Goal: Transaction & Acquisition: Purchase product/service

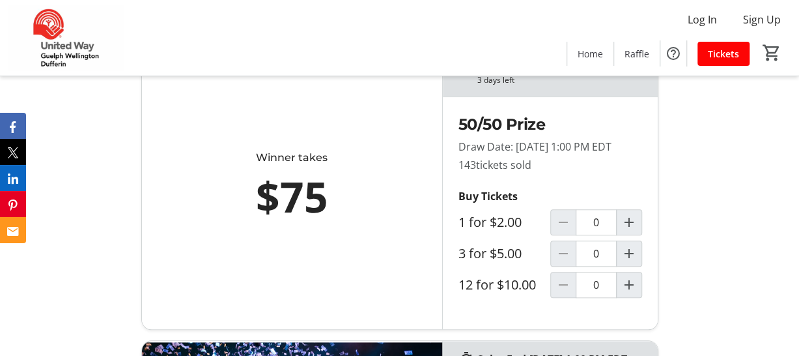
scroll to position [471, 0]
click at [629, 262] on mat-icon "Increment by one" at bounding box center [629, 254] width 16 height 16
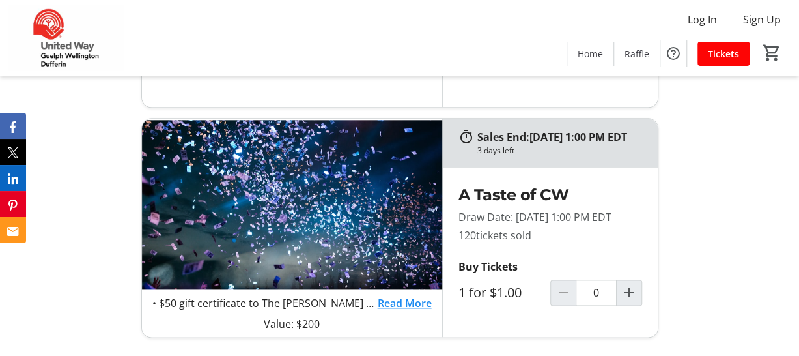
type input "1"
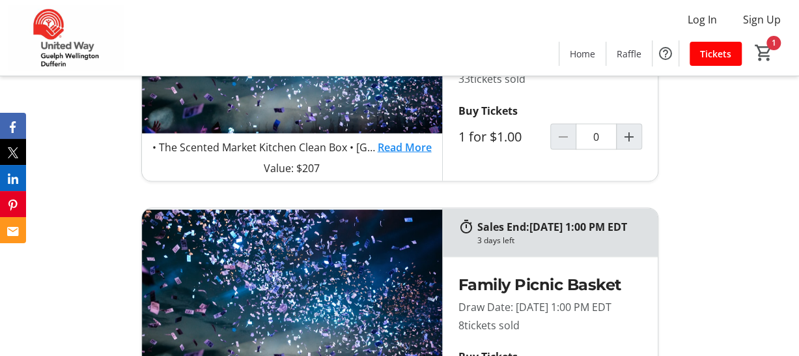
scroll to position [1096, 0]
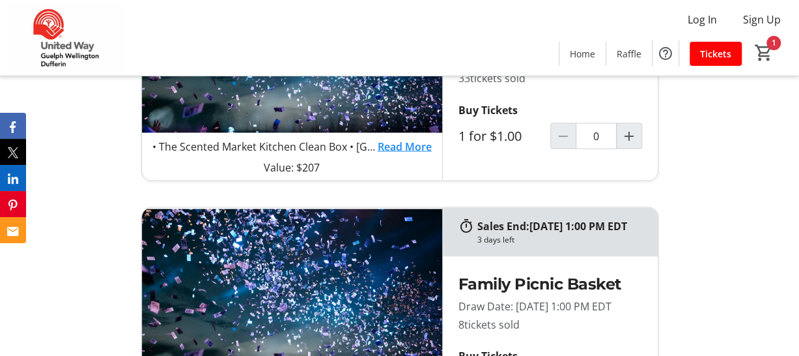
click at [411, 154] on link "Read More" at bounding box center [405, 146] width 54 height 16
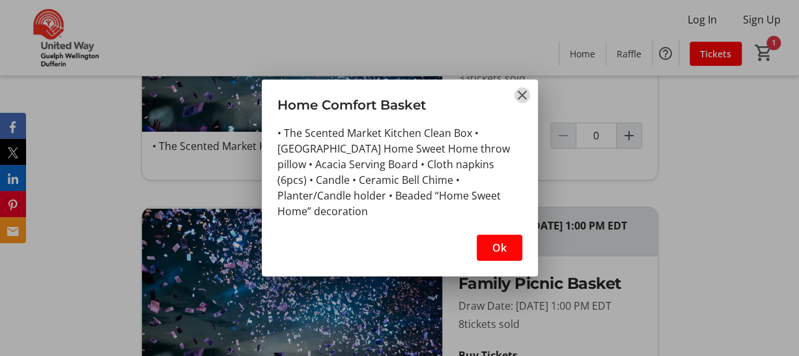
click at [521, 99] on mat-icon "Close" at bounding box center [522, 95] width 16 height 16
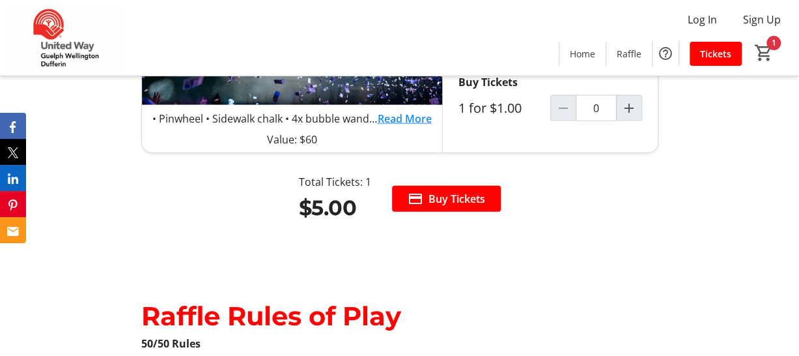
scroll to position [1368, 0]
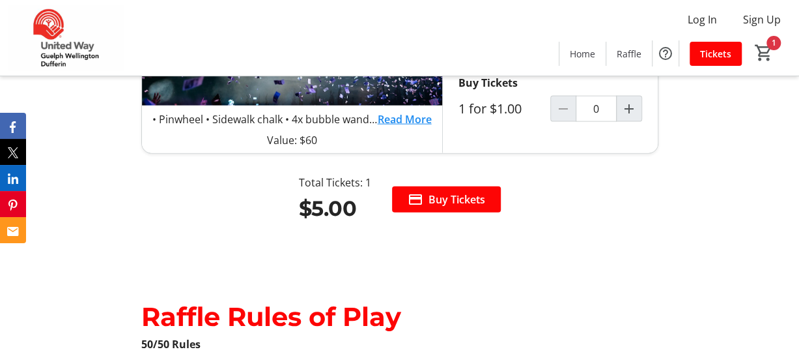
click at [413, 127] on link "Read More" at bounding box center [405, 119] width 54 height 16
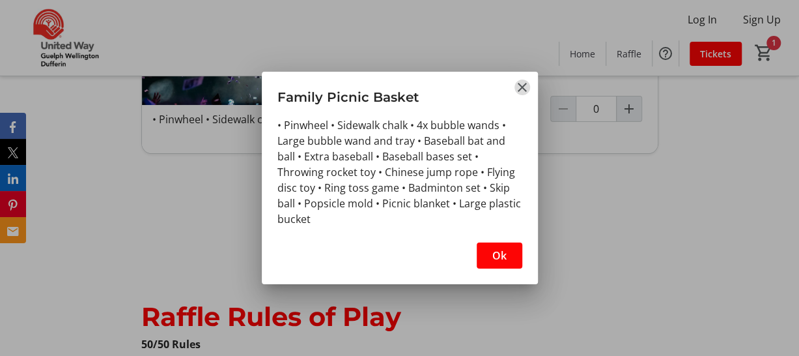
click at [518, 91] on mat-icon "Close" at bounding box center [522, 87] width 16 height 16
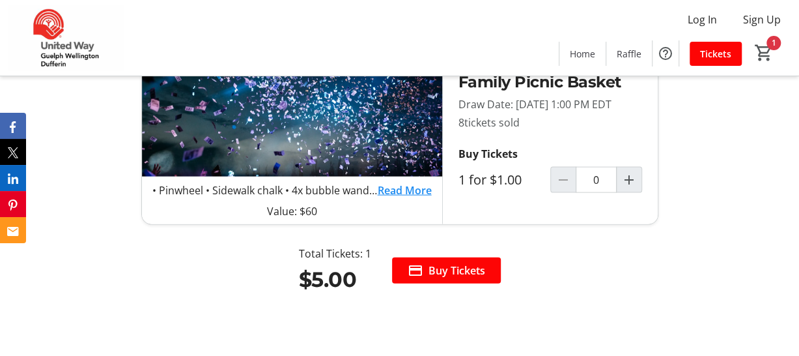
scroll to position [1298, 0]
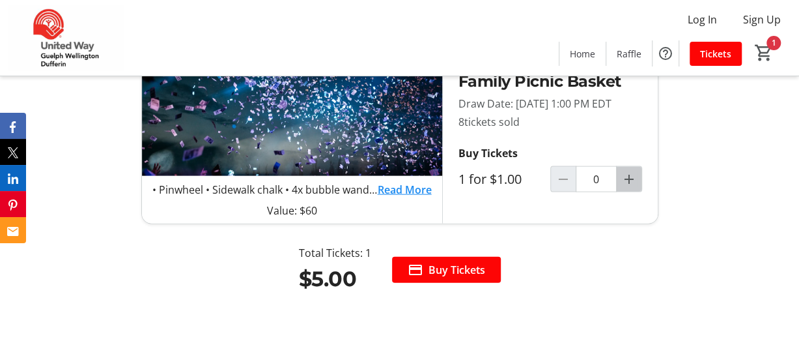
click at [636, 187] on mat-icon "Increment by one" at bounding box center [629, 179] width 16 height 16
type input "3"
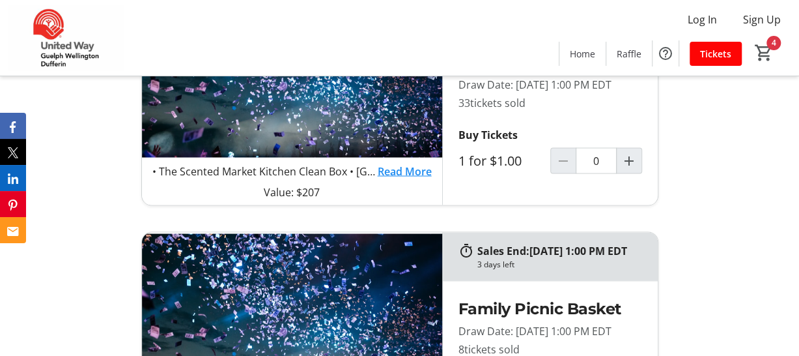
scroll to position [1071, 0]
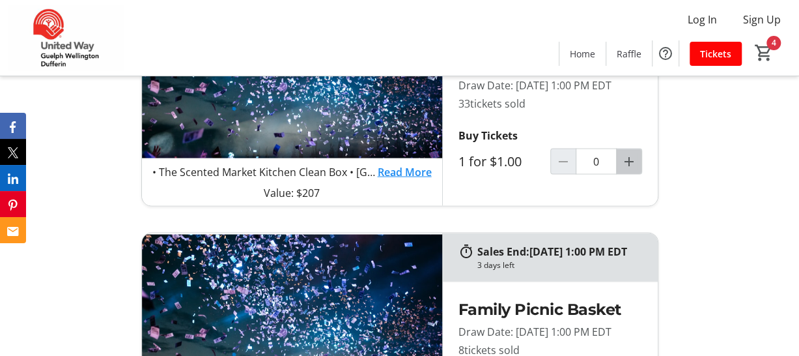
click at [625, 169] on mat-icon "Increment by one" at bounding box center [629, 161] width 16 height 16
type input "1"
click at [396, 179] on link "Read More" at bounding box center [405, 171] width 54 height 16
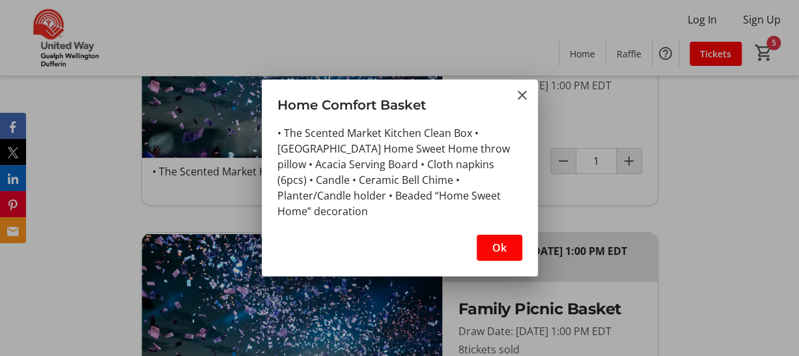
scroll to position [0, 0]
click at [503, 247] on span "Ok" at bounding box center [499, 248] width 14 height 16
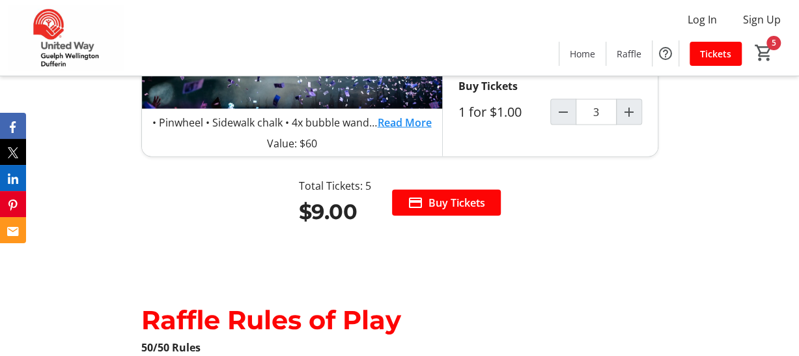
scroll to position [1382, 0]
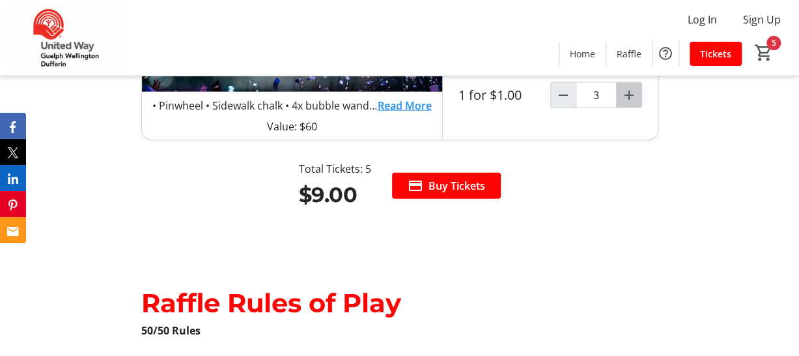
click at [637, 107] on span "Increment by one" at bounding box center [629, 95] width 25 height 25
type input "4"
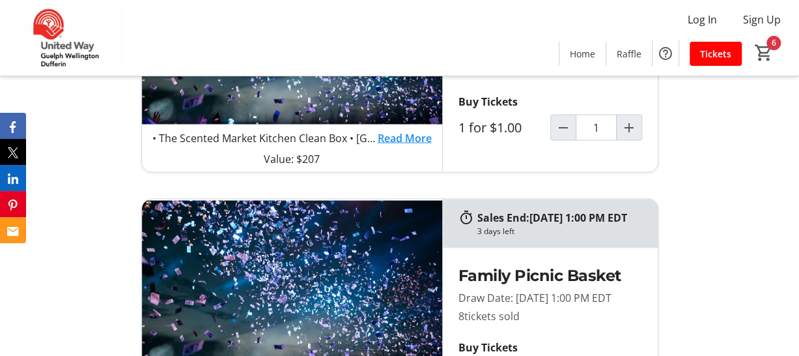
scroll to position [1109, 0]
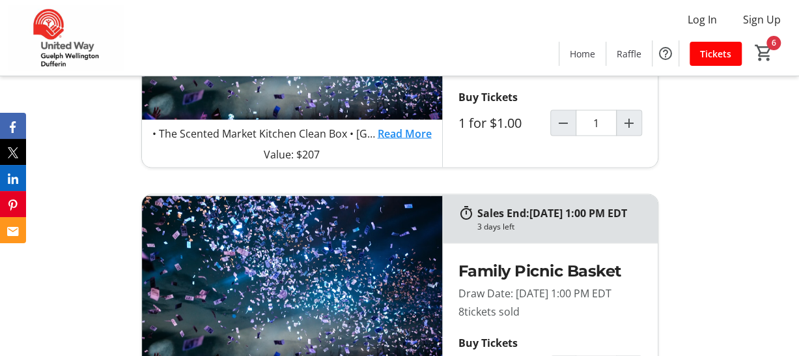
click at [399, 141] on link "Read More" at bounding box center [405, 133] width 54 height 16
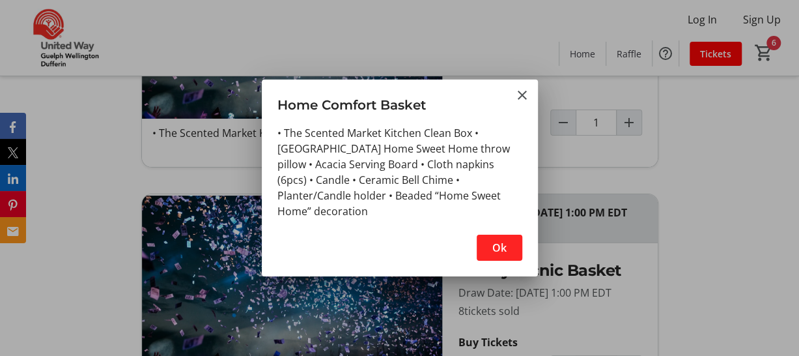
click at [498, 242] on span "Ok" at bounding box center [499, 248] width 14 height 16
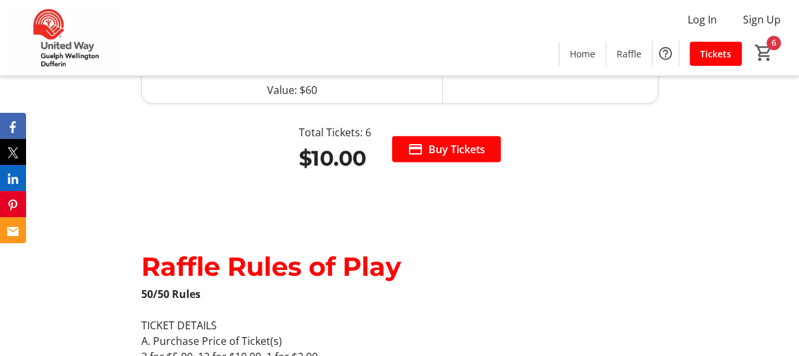
scroll to position [1420, 0]
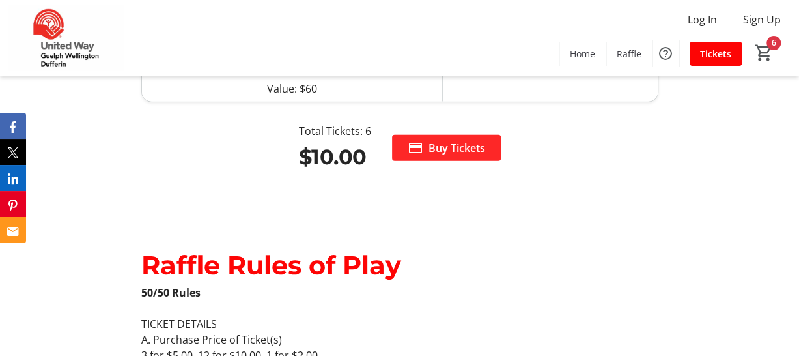
click at [447, 156] on span "Buy Tickets" at bounding box center [456, 148] width 57 height 16
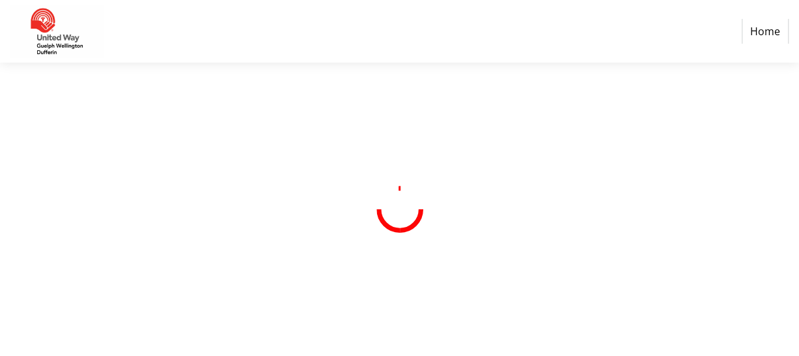
select select "CA"
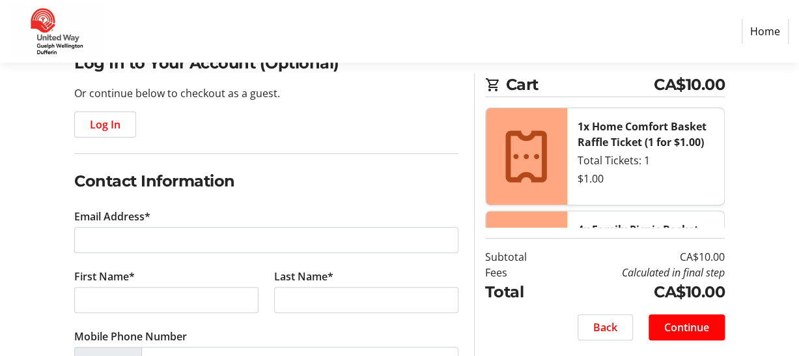
scroll to position [139, 0]
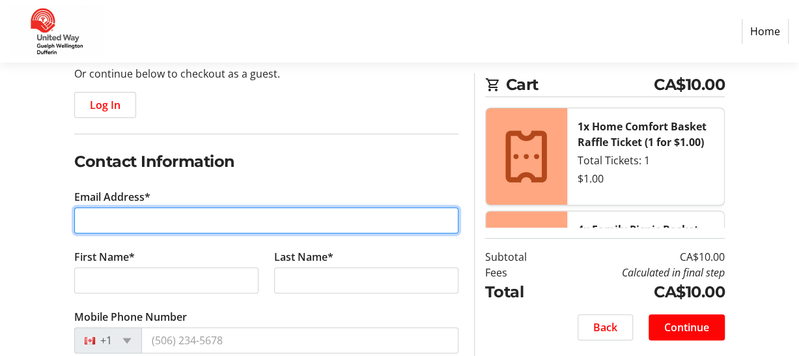
click at [176, 221] on input "Email Address*" at bounding box center [266, 220] width 384 height 26
type input "[EMAIL_ADDRESS][DOMAIN_NAME]"
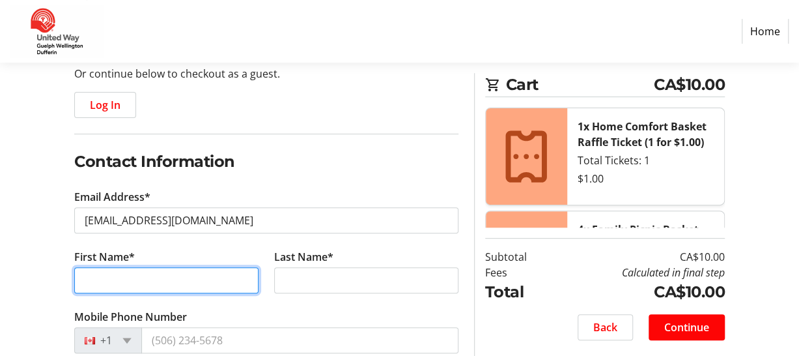
type input "[PERSON_NAME]"
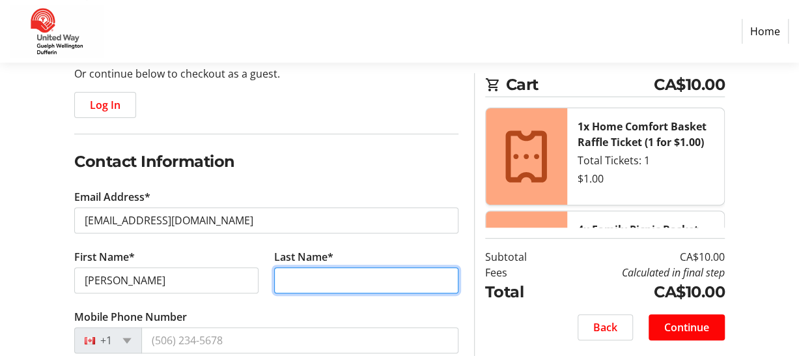
type input "[PERSON_NAME]"
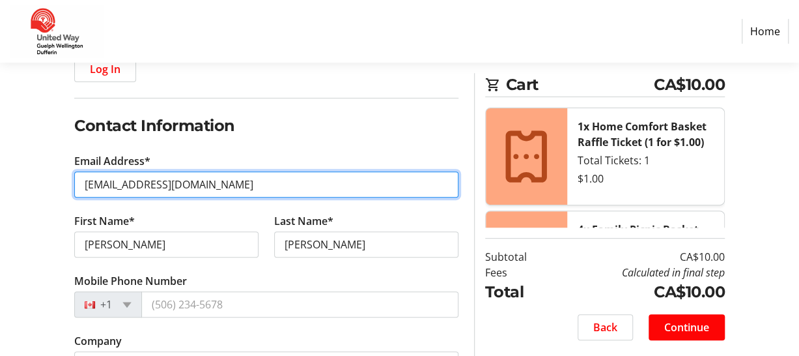
scroll to position [174, 0]
drag, startPoint x: 217, startPoint y: 186, endPoint x: 72, endPoint y: 180, distance: 146.0
drag, startPoint x: 214, startPoint y: 189, endPoint x: 79, endPoint y: 177, distance: 135.4
click at [79, 177] on input "carberrylaina@gmail.com" at bounding box center [266, 185] width 384 height 26
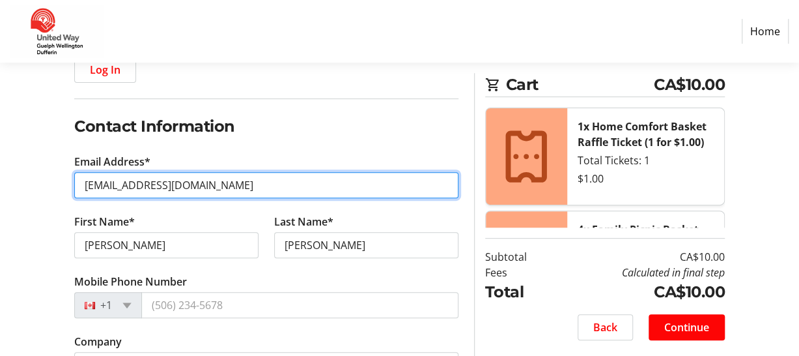
type input "[EMAIL_ADDRESS][DOMAIN_NAME]"
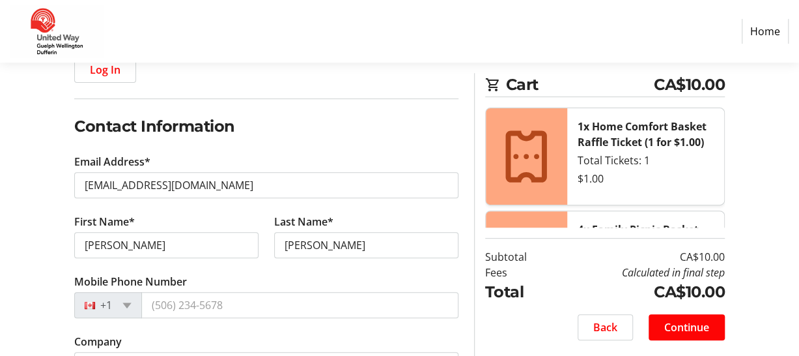
click at [292, 158] on tr-form-field "Email Address* [EMAIL_ADDRESS][DOMAIN_NAME]" at bounding box center [266, 184] width 384 height 60
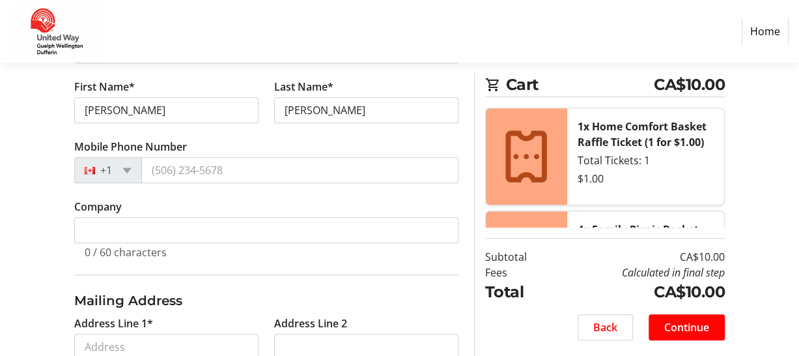
scroll to position [310, 0]
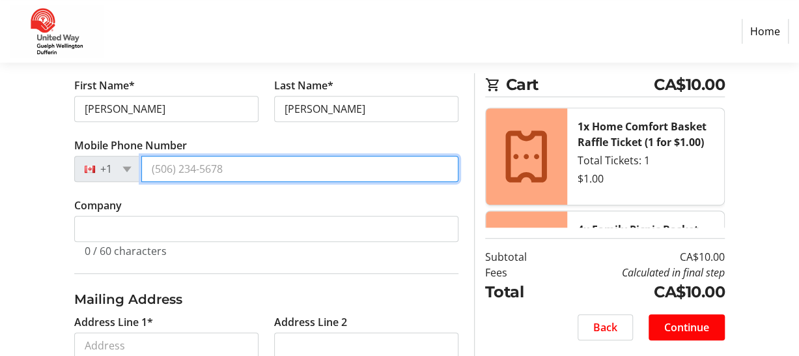
click at [205, 165] on input "Mobile Phone Number" at bounding box center [299, 169] width 317 height 26
type input "[PHONE_NUMBER]"
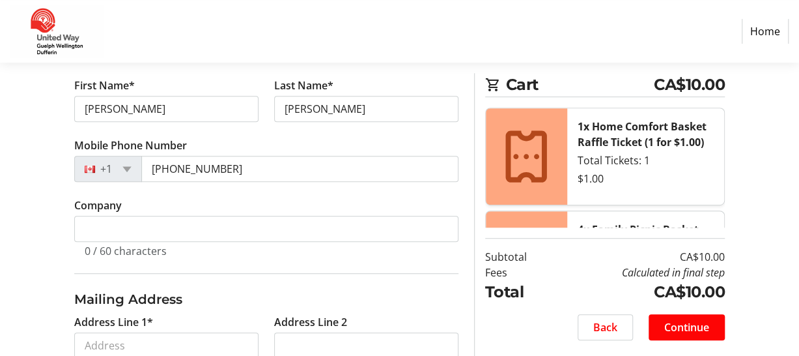
click at [232, 137] on tr-form-field "Mobile Phone Number +1 (519) 994-1021" at bounding box center [266, 167] width 384 height 60
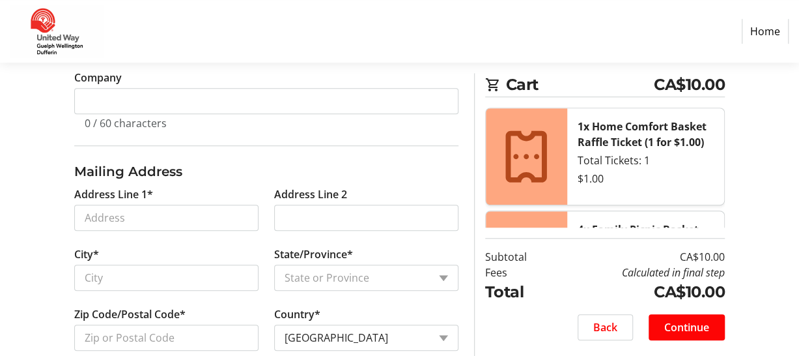
scroll to position [479, 0]
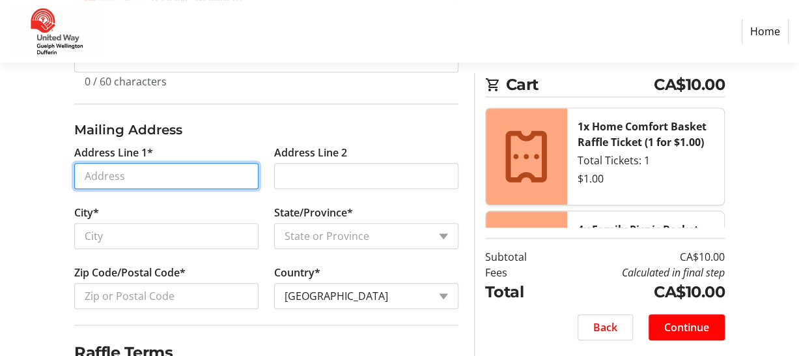
click at [134, 164] on input "Address Line 1*" at bounding box center [166, 176] width 184 height 26
type input "[STREET_ADDRESS]"
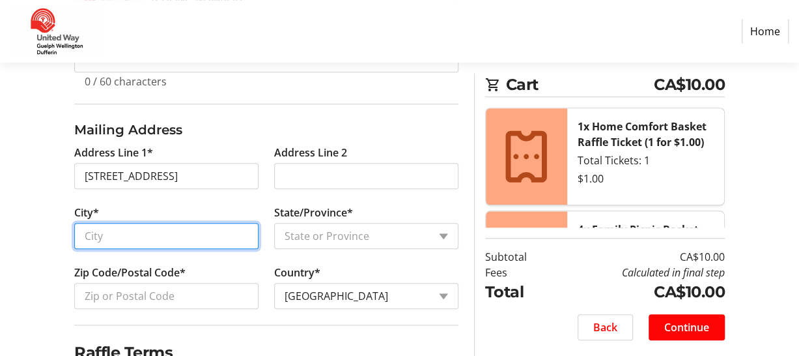
type input "[GEOGRAPHIC_DATA]"
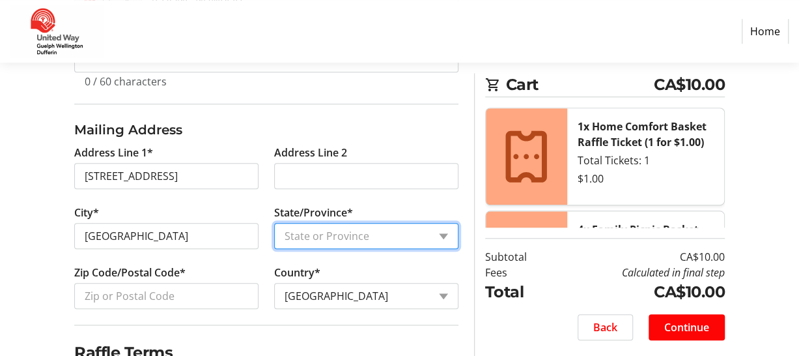
select select "ON"
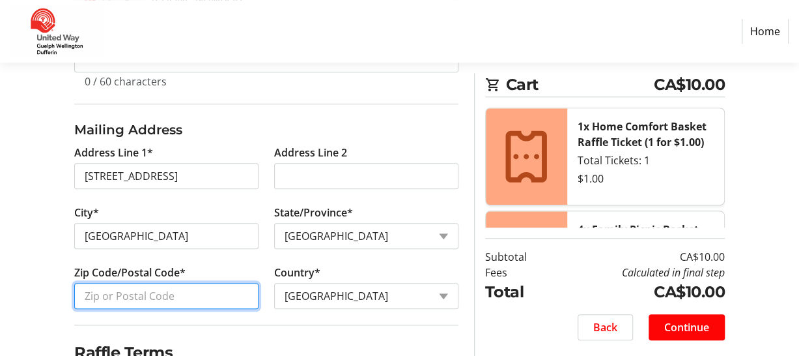
type input "N0B1M0"
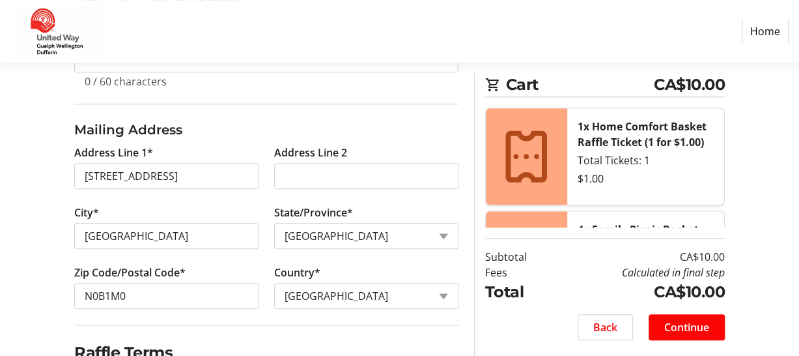
click at [51, 196] on div "Log In to Your Account (Optional) Or continue below to checkout as a guest. Log…" at bounding box center [399, 87] width 799 height 792
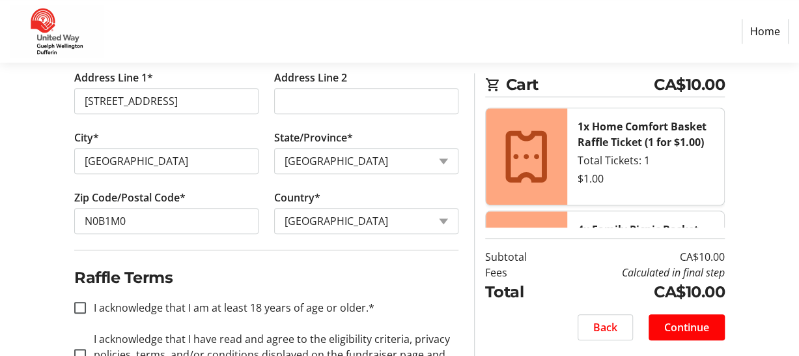
scroll to position [604, 0]
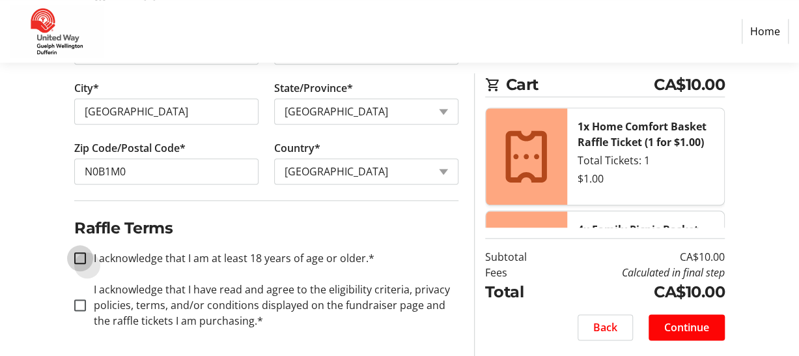
click at [81, 257] on input "I acknowledge that I am at least 18 years of age or older.*" at bounding box center [80, 258] width 12 height 12
checkbox input "true"
click at [73, 299] on div at bounding box center [79, 304] width 31 height 31
checkbox input "true"
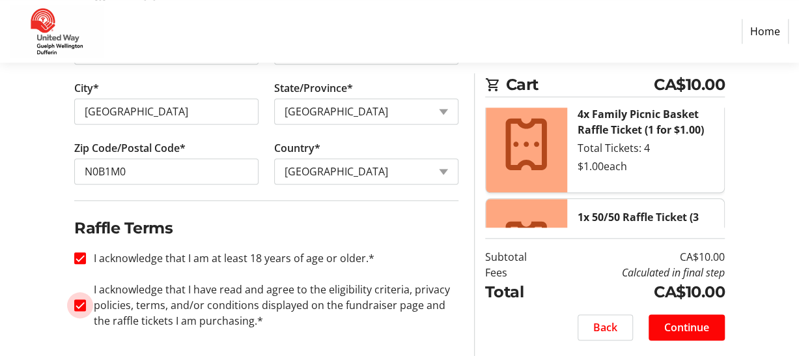
scroll to position [197, 0]
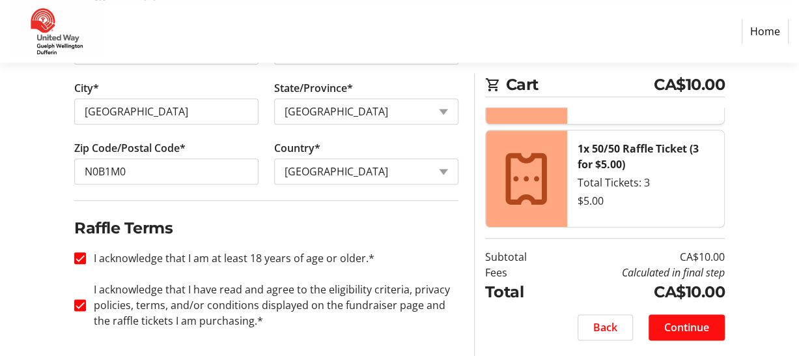
click at [680, 322] on span "Continue" at bounding box center [686, 327] width 45 height 16
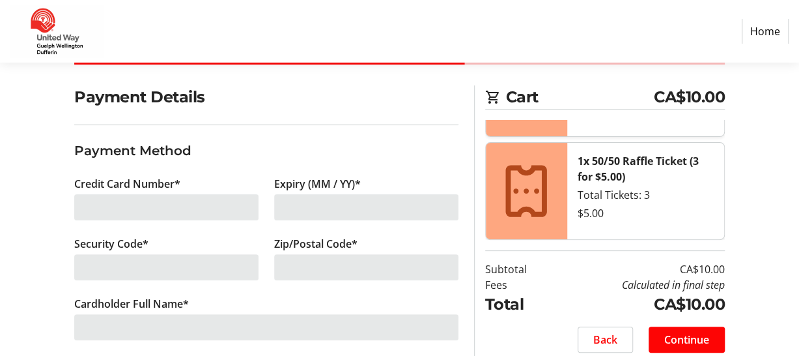
scroll to position [99, 0]
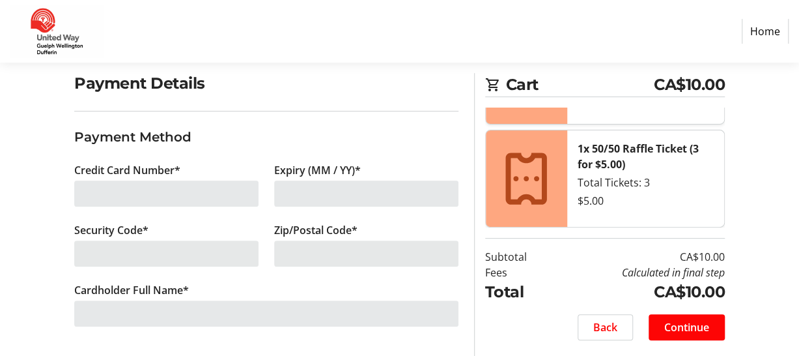
click at [169, 189] on div at bounding box center [166, 193] width 184 height 26
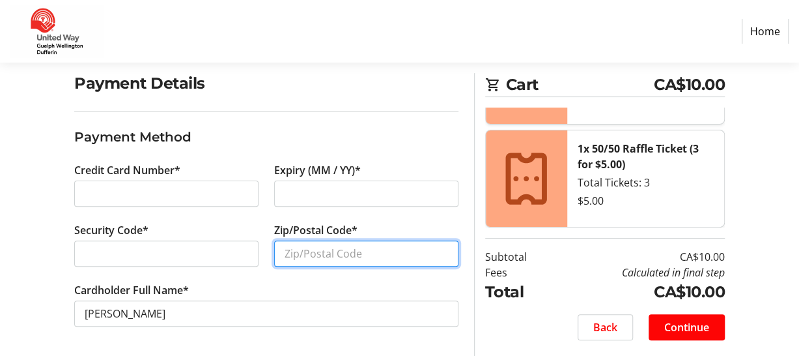
click at [313, 255] on input "Zip/Postal Code*" at bounding box center [366, 253] width 184 height 26
type input "N0B1M0"
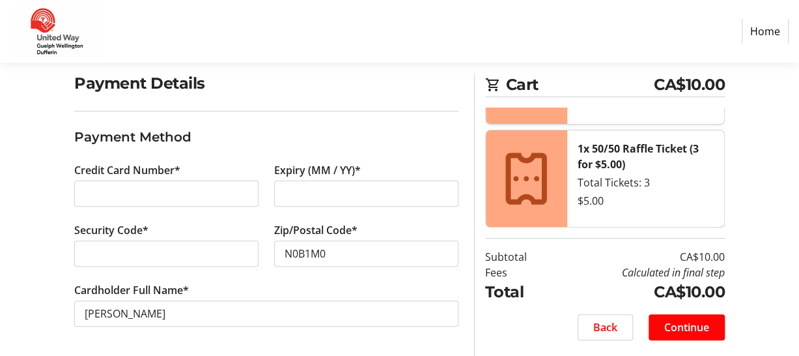
click at [253, 282] on tr-form-field "Cardholder Full Name* Laina Carberry" at bounding box center [266, 312] width 384 height 60
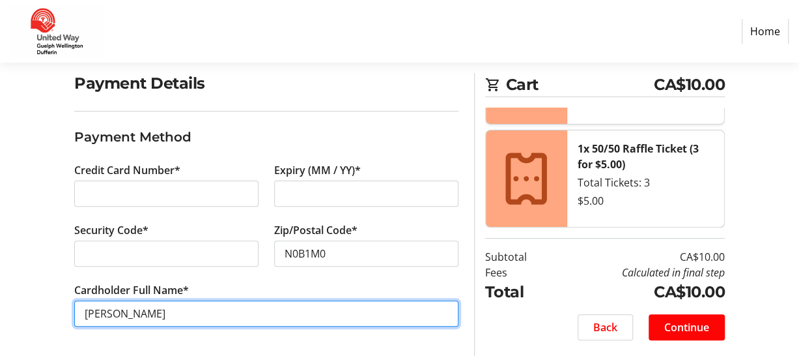
click at [114, 313] on input "[PERSON_NAME]" at bounding box center [266, 313] width 384 height 26
type input "[PERSON_NAME] [PERSON_NAME]"
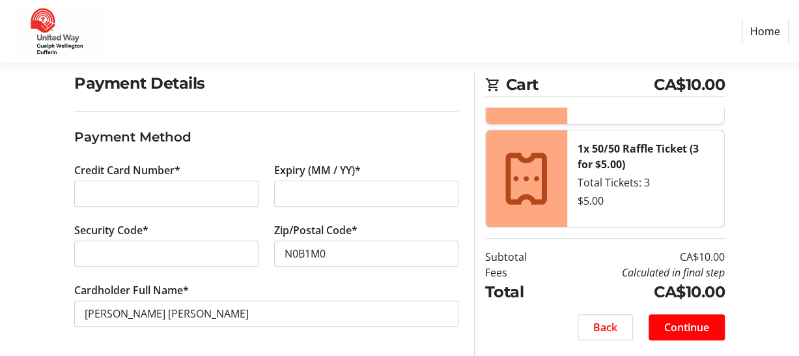
click at [191, 282] on tr-form-field "Cardholder Full Name* [PERSON_NAME] [PERSON_NAME]" at bounding box center [266, 312] width 384 height 60
click at [697, 328] on span "Continue" at bounding box center [686, 327] width 45 height 16
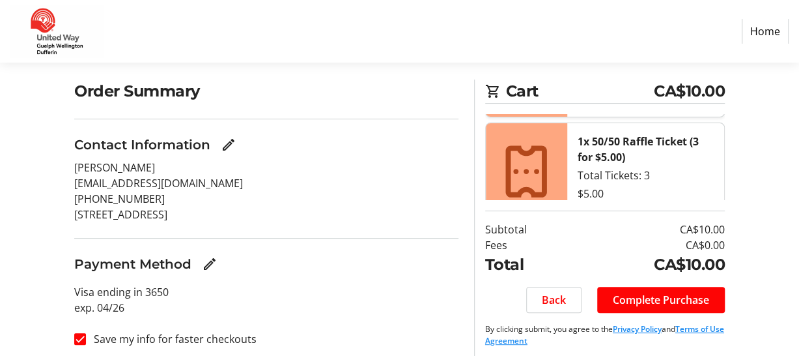
scroll to position [98, 0]
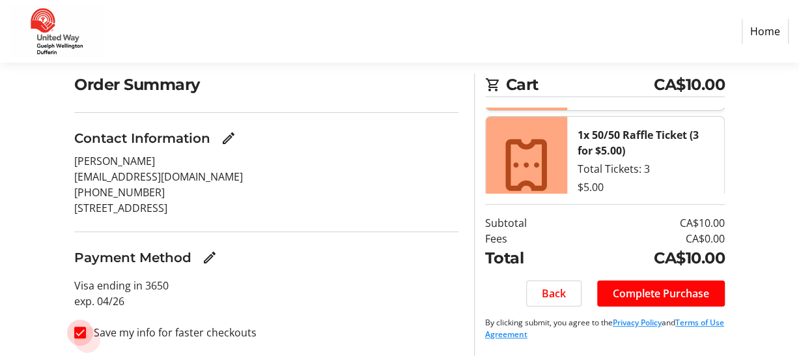
click at [82, 334] on input "Save my info for faster checkouts" at bounding box center [80, 332] width 12 height 12
checkbox input "false"
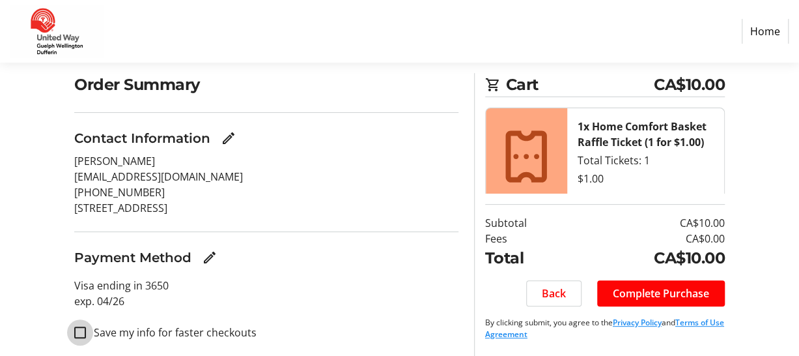
scroll to position [231, 0]
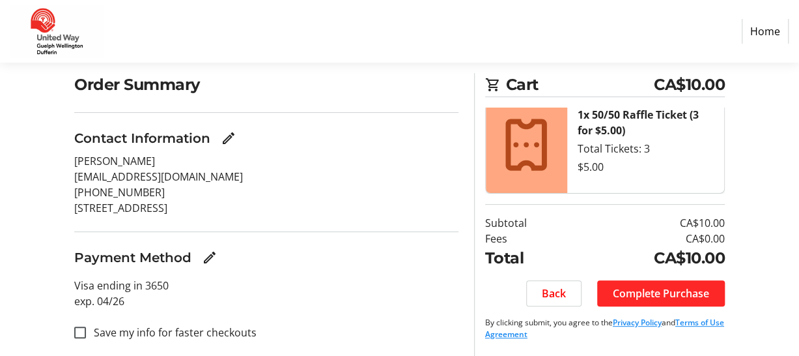
click at [633, 287] on span "Complete Purchase" at bounding box center [661, 293] width 96 height 16
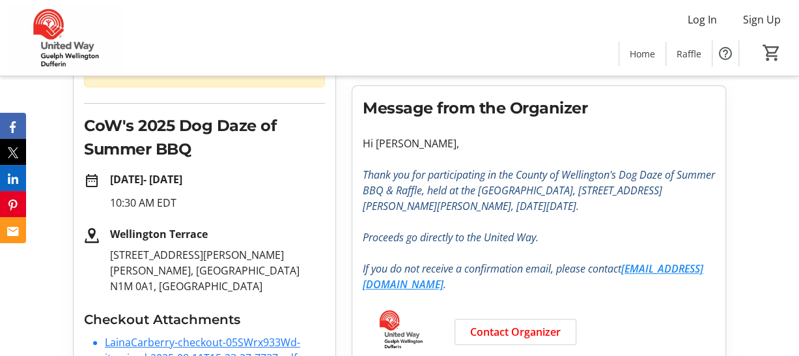
scroll to position [239, 0]
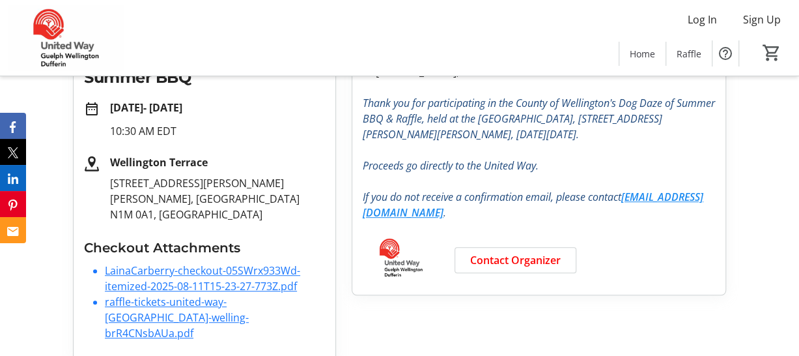
click at [233, 270] on link "LainaCarberry-checkout-05SWrx933Wd-itemized-2025-08-11T15-23-27-773Z.pdf" at bounding box center [202, 278] width 195 height 30
click at [164, 316] on link "raffle-tickets-united-way-guelph-welling-brR4CNsbAUa.pdf" at bounding box center [177, 317] width 144 height 46
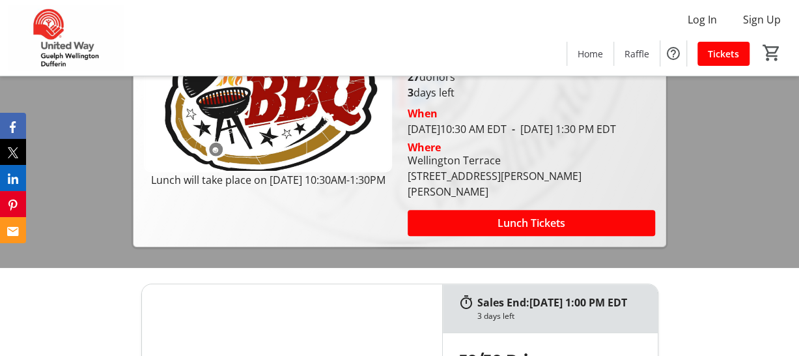
scroll to position [242, 0]
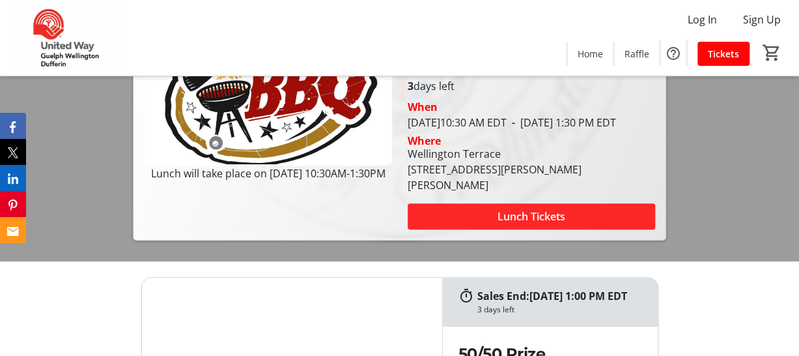
click at [467, 208] on span at bounding box center [531, 216] width 247 height 31
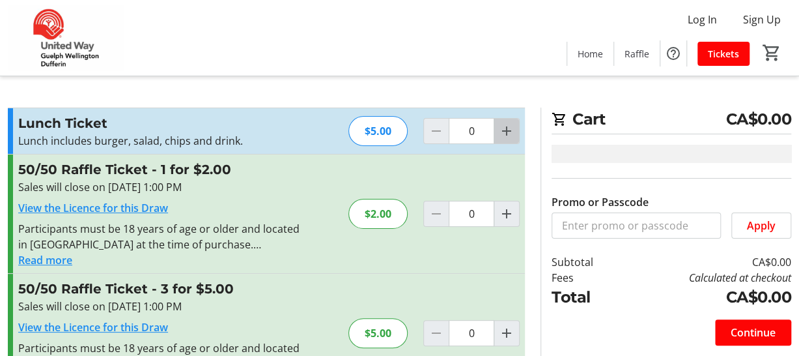
click at [513, 137] on mat-icon "Increment by one" at bounding box center [507, 131] width 16 height 16
type input "1"
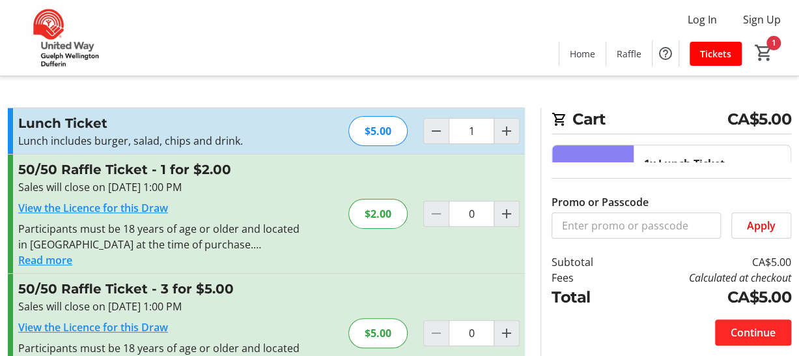
click at [740, 330] on span "Continue" at bounding box center [753, 332] width 45 height 16
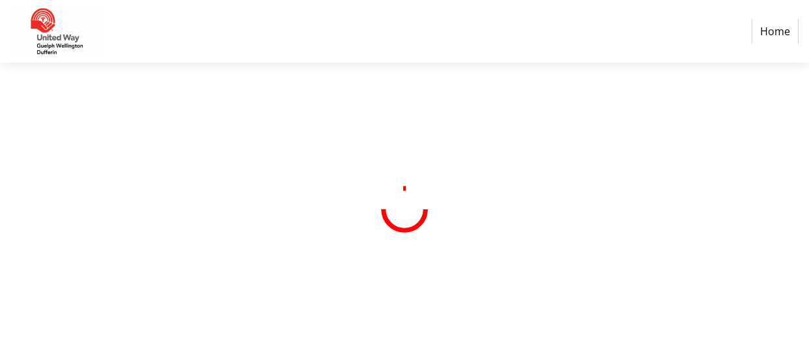
select select "CA"
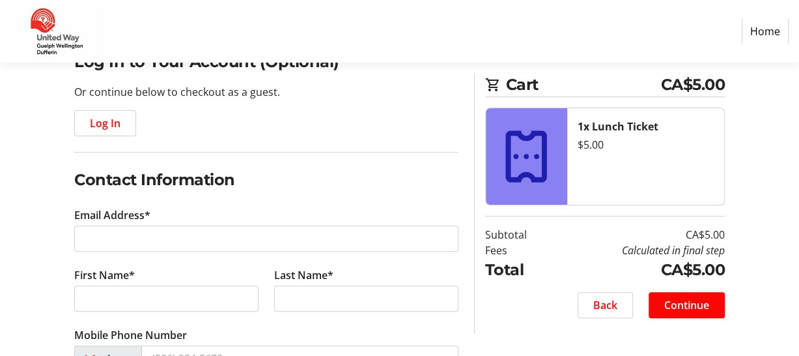
scroll to position [121, 0]
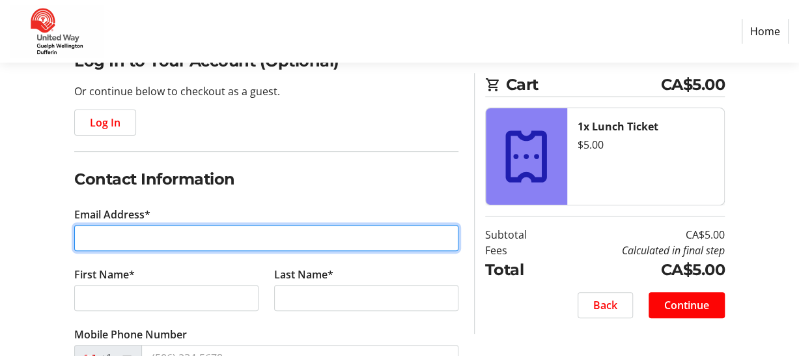
click at [167, 236] on input "Email Address*" at bounding box center [266, 238] width 384 height 26
type input "[EMAIL_ADDRESS][DOMAIN_NAME]"
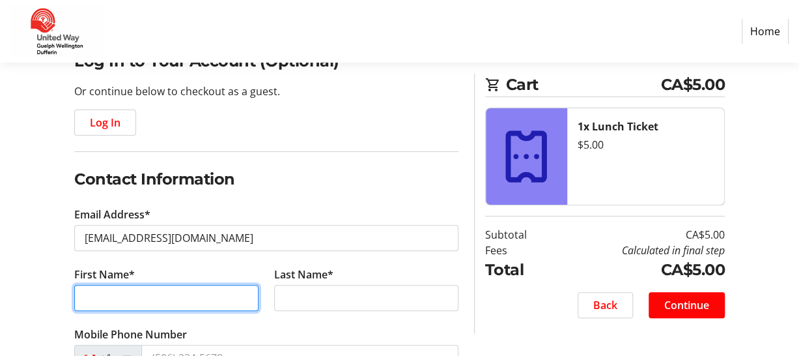
type input "[PERSON_NAME]"
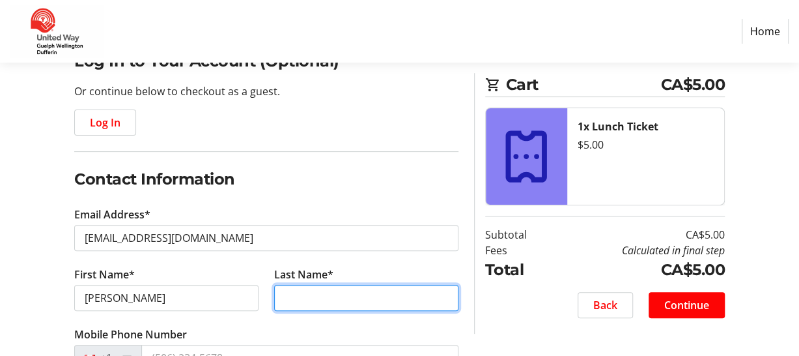
type input "[PERSON_NAME]"
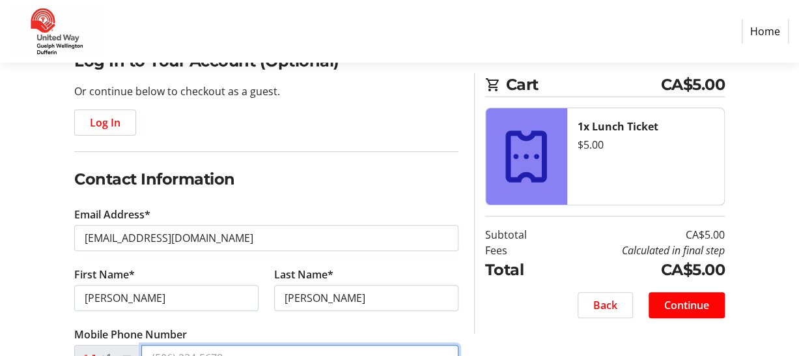
type input "[PHONE_NUMBER]"
type input "[STREET_ADDRESS]"
type input "[GEOGRAPHIC_DATA]"
select select "ON"
type input "N0B1M0"
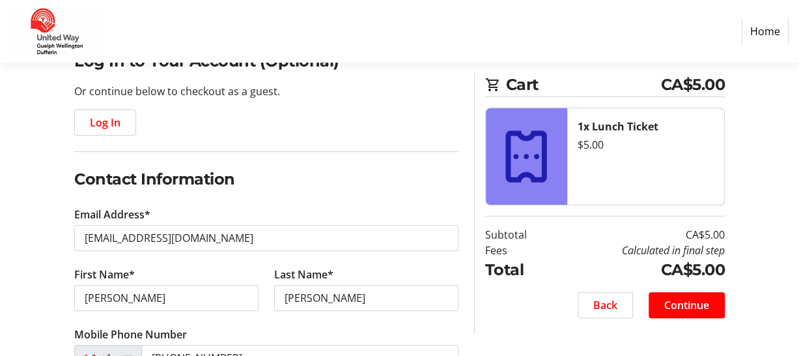
click at [272, 211] on tr-form-field "Email Address* [EMAIL_ADDRESS][DOMAIN_NAME]" at bounding box center [266, 236] width 384 height 60
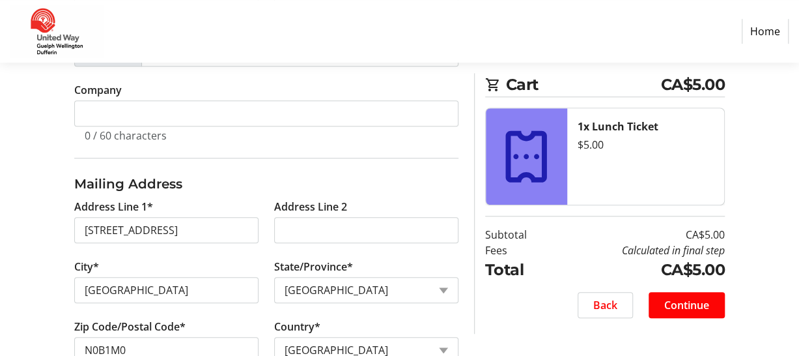
scroll to position [460, 0]
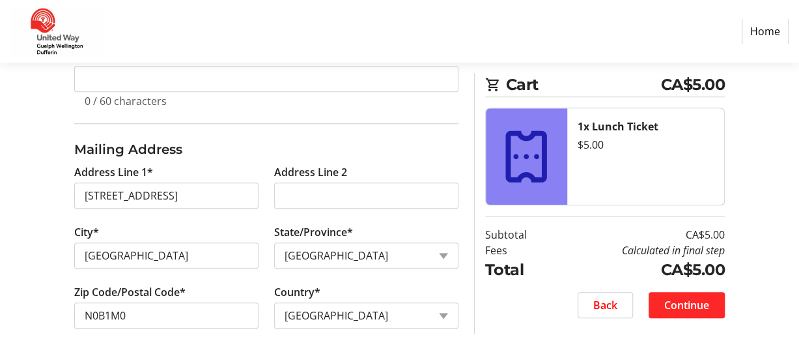
click at [697, 304] on span "Continue" at bounding box center [686, 305] width 45 height 16
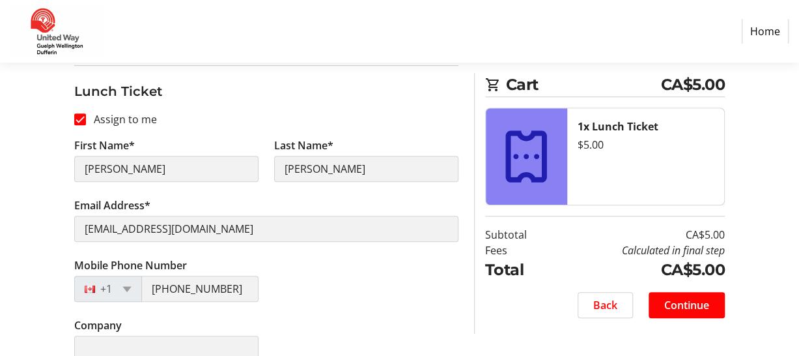
scroll to position [258, 0]
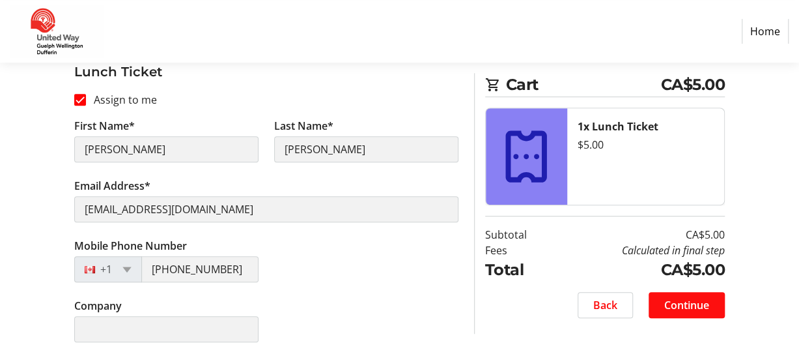
click at [677, 300] on span "Continue" at bounding box center [686, 305] width 45 height 16
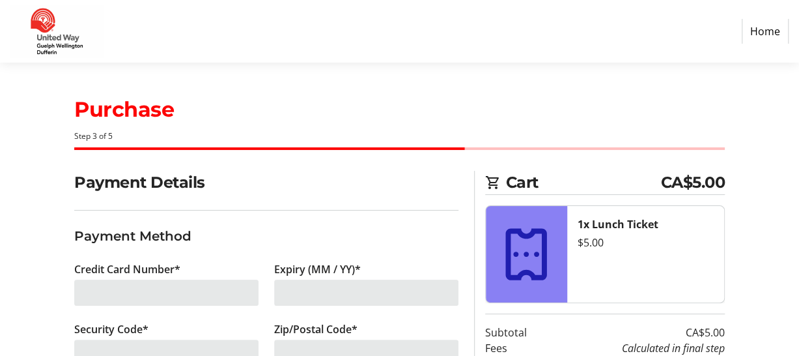
scroll to position [99, 0]
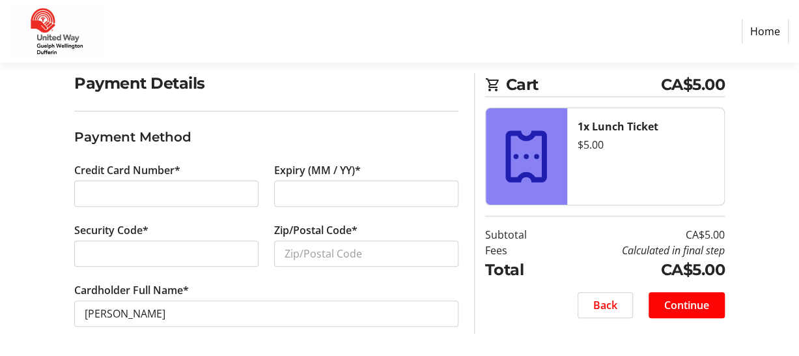
click at [319, 201] on div at bounding box center [366, 193] width 184 height 26
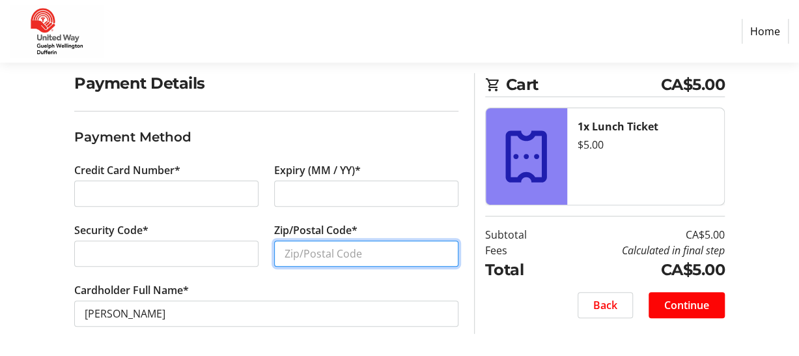
click at [290, 255] on input "Zip/Postal Code*" at bounding box center [366, 253] width 184 height 26
type input "N0B1M0"
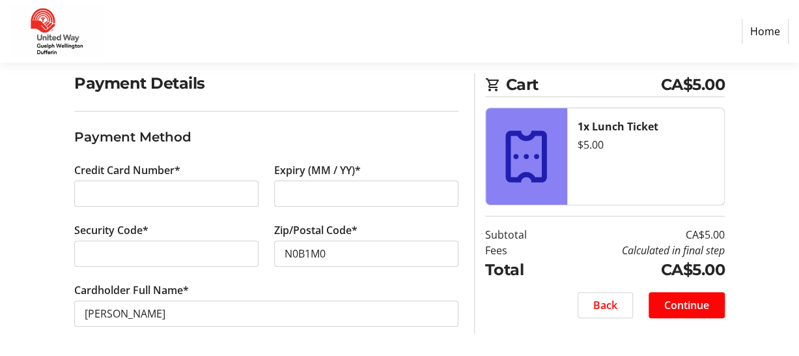
click at [246, 279] on div "Security Code*" at bounding box center [166, 252] width 200 height 60
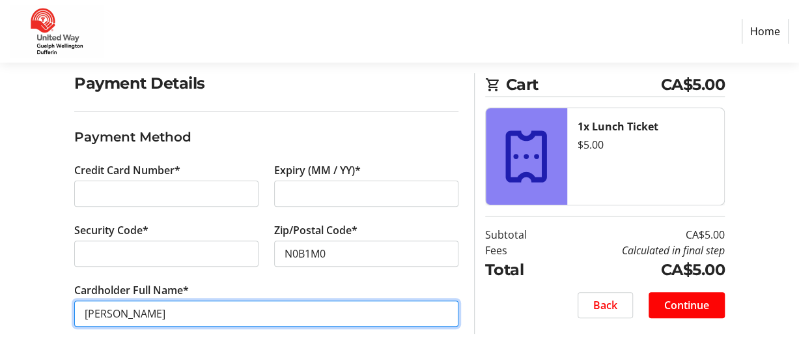
click at [112, 311] on input "[PERSON_NAME]" at bounding box center [266, 313] width 384 height 26
type input "[PERSON_NAME] [PERSON_NAME]"
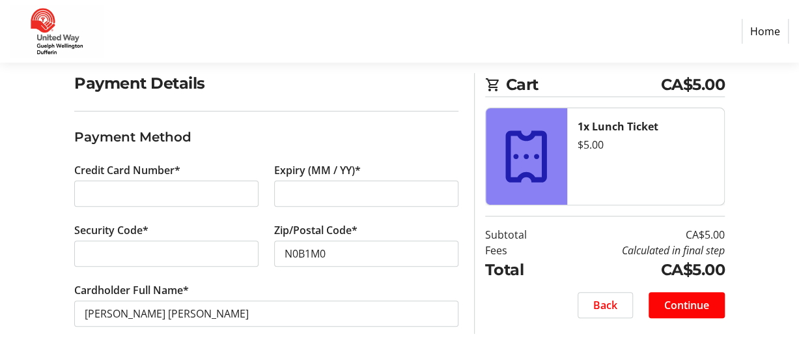
click at [214, 283] on tr-form-field "Cardholder Full Name* [PERSON_NAME] [PERSON_NAME]" at bounding box center [266, 312] width 384 height 60
click at [707, 311] on span "Continue" at bounding box center [686, 305] width 45 height 16
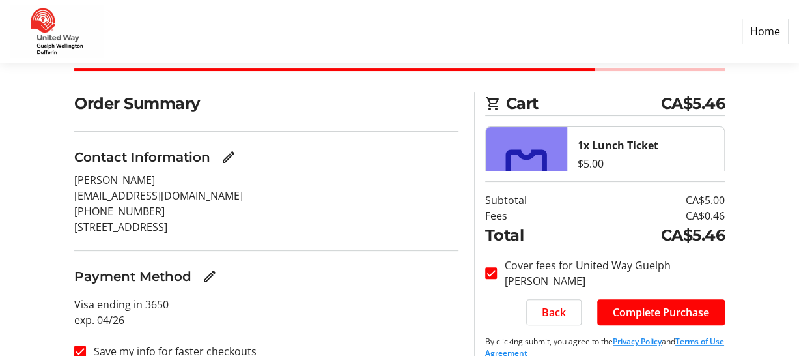
scroll to position [98, 0]
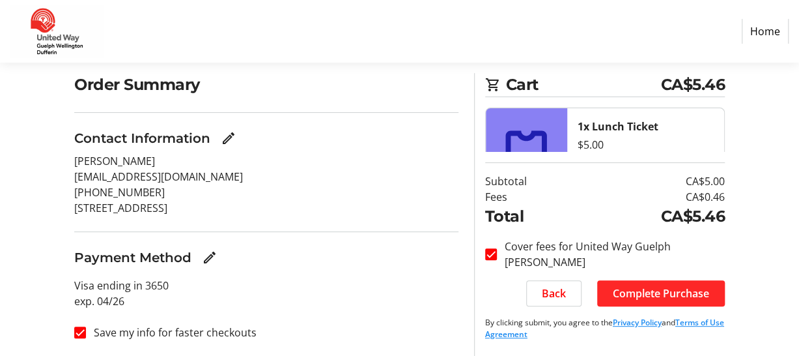
click at [671, 291] on span "Complete Purchase" at bounding box center [661, 293] width 96 height 16
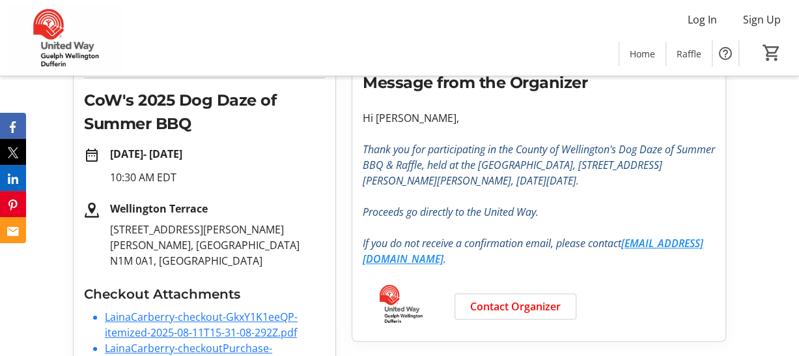
scroll to position [255, 0]
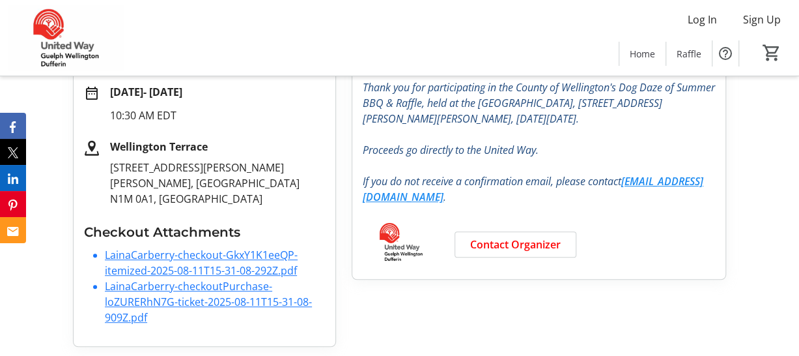
click at [217, 257] on link "LainaCarberry-checkout-GkxY1K1eeQP-itemized-2025-08-11T15-31-08-292Z.pdf" at bounding box center [201, 262] width 193 height 30
click at [210, 295] on link "LainaCarberry-checkoutPurchase-loZURERhN7G-ticket-2025-08-11T15-31-08-909Z.pdf" at bounding box center [208, 302] width 207 height 46
